Goal: Information Seeking & Learning: Learn about a topic

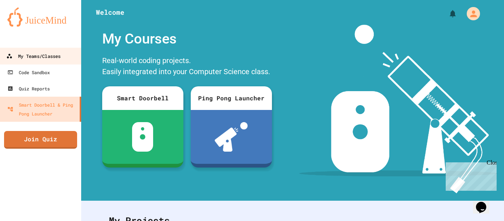
click at [36, 60] on div "My Teams/Classes" at bounding box center [33, 56] width 54 height 9
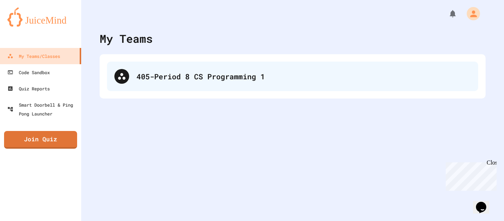
click at [175, 87] on div "405-Period 8 CS Programming 1" at bounding box center [292, 76] width 371 height 29
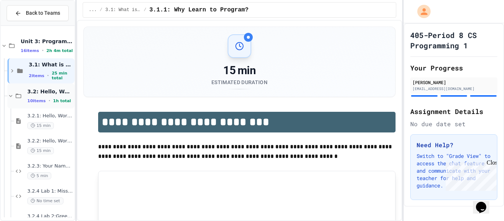
click at [53, 94] on span "3.2: Hello, World!" at bounding box center [50, 91] width 46 height 7
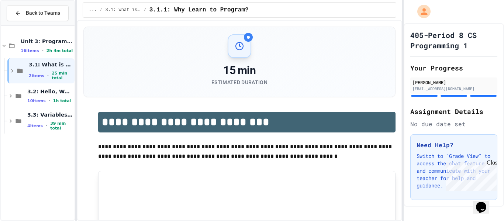
click at [53, 94] on span "3.2: Hello, World!" at bounding box center [50, 91] width 46 height 7
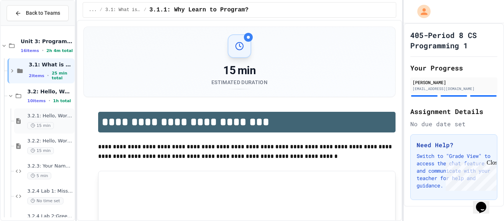
click at [52, 127] on div "15 min" at bounding box center [50, 125] width 46 height 7
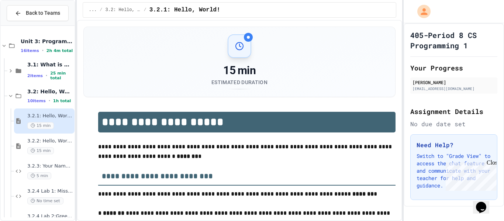
click at [47, 115] on span "3.2.1: Hello, World!" at bounding box center [50, 116] width 46 height 6
click at [58, 149] on div "15 min" at bounding box center [50, 150] width 46 height 7
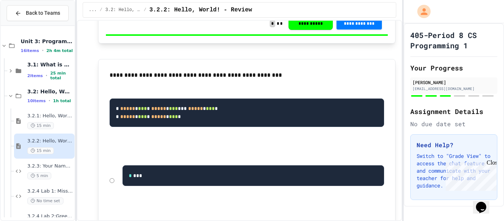
scroll to position [1032, 0]
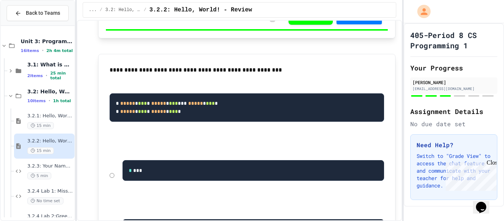
drag, startPoint x: 222, startPoint y: 114, endPoint x: 274, endPoint y: 81, distance: 61.0
click at [274, 81] on div "**********" at bounding box center [247, 103] width 282 height 83
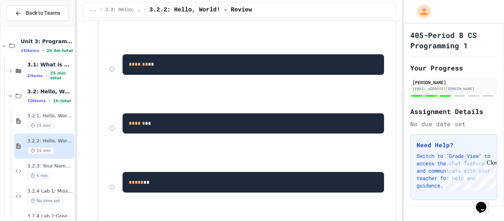
scroll to position [209, 0]
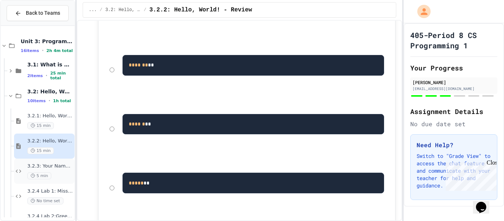
click at [65, 167] on span "3.2.3: Your Name and Favorite Movie" at bounding box center [50, 166] width 46 height 6
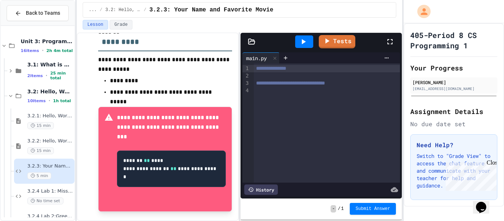
scroll to position [241, 0]
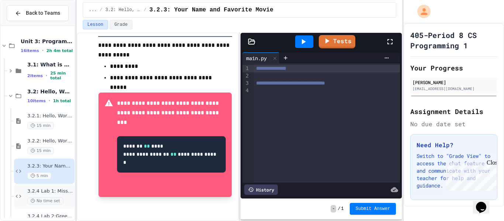
click at [53, 191] on span "3.2.4 Lab 1: Missing Quote Marks" at bounding box center [50, 191] width 46 height 6
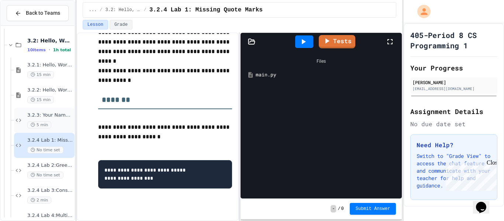
scroll to position [56, 0]
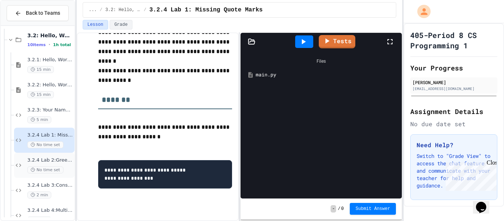
click at [66, 158] on span "3.2.4 Lab 2:Greeting Card Creator" at bounding box center [50, 160] width 46 height 6
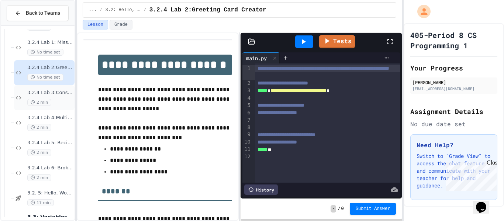
scroll to position [171, 0]
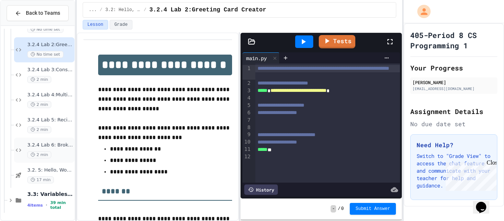
click at [60, 139] on div "3.2.4 Lab 6: Broken Message System 2 min" at bounding box center [44, 150] width 60 height 25
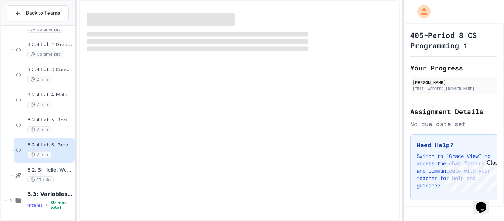
scroll to position [163, 0]
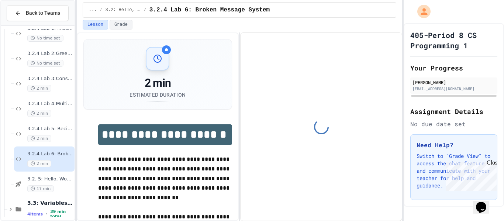
click at [65, 126] on span "3.2.4 Lab 5: Recipe Display System" at bounding box center [50, 129] width 46 height 6
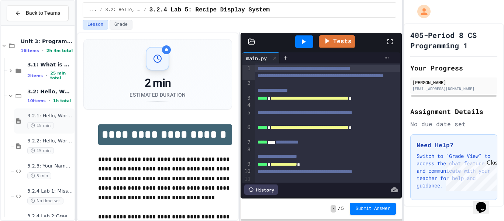
click at [53, 120] on div "3.2.1: Hello, World! 15 min" at bounding box center [50, 121] width 46 height 16
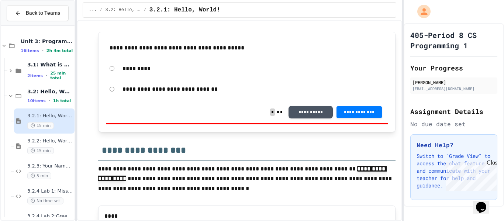
scroll to position [385, 0]
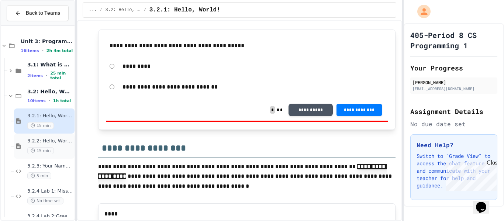
click at [58, 142] on span "3.2.2: Hello, World! - Review" at bounding box center [50, 141] width 46 height 6
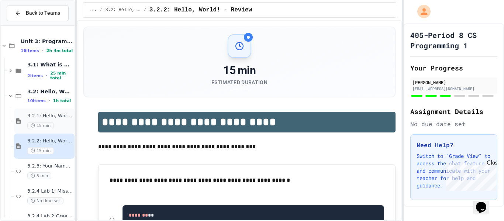
click at [58, 119] on div "3.2.1: Hello, World! 15 min" at bounding box center [50, 121] width 46 height 16
